Goal: Information Seeking & Learning: Understand process/instructions

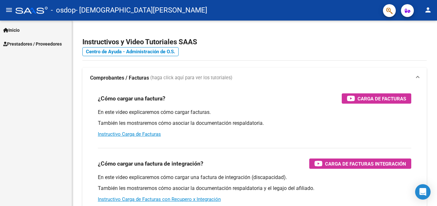
click at [430, 13] on mat-icon "person" at bounding box center [428, 10] width 8 height 8
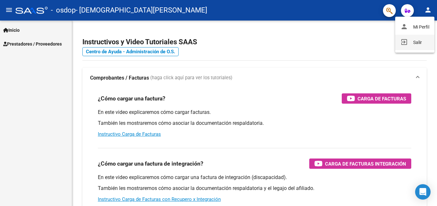
click at [418, 41] on button "exit_to_app Salir" at bounding box center [414, 42] width 39 height 15
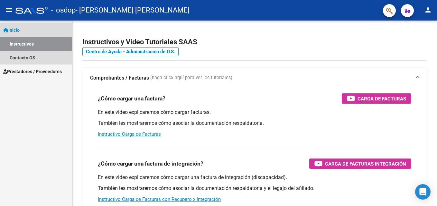
click at [28, 44] on link "Instructivos" at bounding box center [36, 44] width 72 height 14
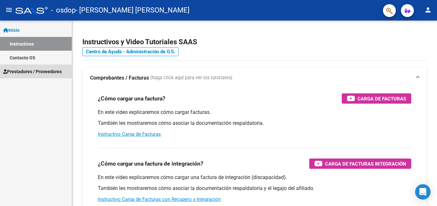
click at [29, 71] on span "Prestadores / Proveedores" at bounding box center [32, 71] width 59 height 7
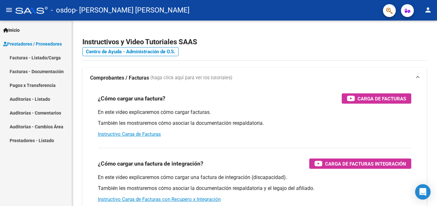
click at [37, 55] on link "Facturas - Listado/Carga" at bounding box center [36, 58] width 72 height 14
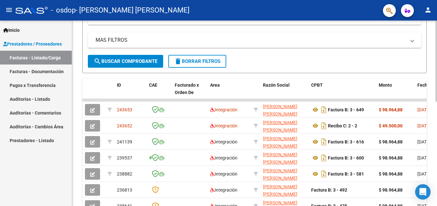
scroll to position [177, 0]
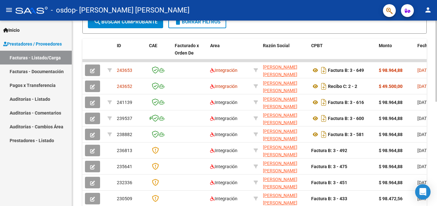
click at [427, 140] on div "Video tutorial PRESTADORES -> Listado de CPBTs Emitidos por Prestadores / Prove…" at bounding box center [255, 52] width 366 height 419
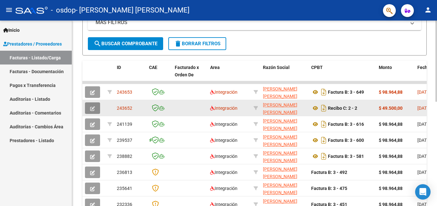
click at [96, 111] on button "button" at bounding box center [92, 109] width 15 height 12
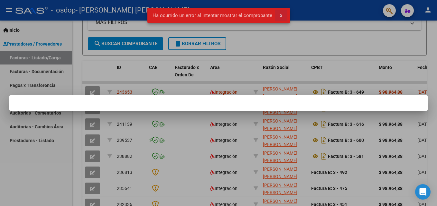
click at [281, 13] on span "x" at bounding box center [281, 16] width 2 height 6
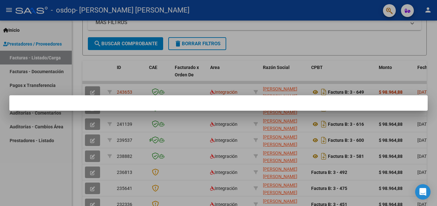
click at [347, 107] on mat-dialog-container at bounding box center [218, 102] width 418 height 15
click at [342, 38] on div at bounding box center [218, 103] width 437 height 206
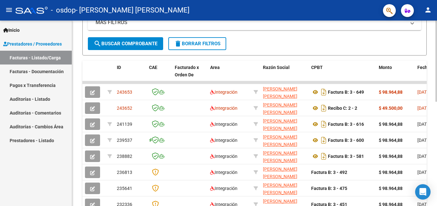
scroll to position [238, 0]
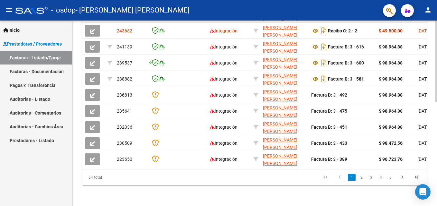
click at [431, 189] on div at bounding box center [436, 114] width 2 height 186
click at [431, 189] on div at bounding box center [436, 165] width 2 height 81
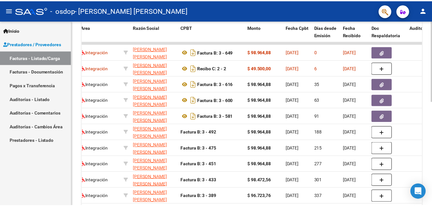
scroll to position [180, 0]
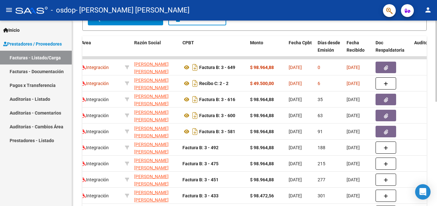
click at [431, 147] on html "menu - osdop - [PERSON_NAME] [PERSON_NAME] person Inicio Instructivos Contacto …" at bounding box center [218, 103] width 437 height 206
click at [427, 13] on mat-icon "person" at bounding box center [428, 10] width 8 height 8
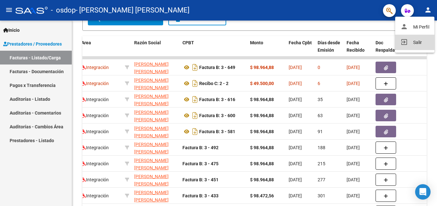
click at [417, 41] on button "exit_to_app Salir" at bounding box center [414, 42] width 39 height 15
